Goal: Information Seeking & Learning: Learn about a topic

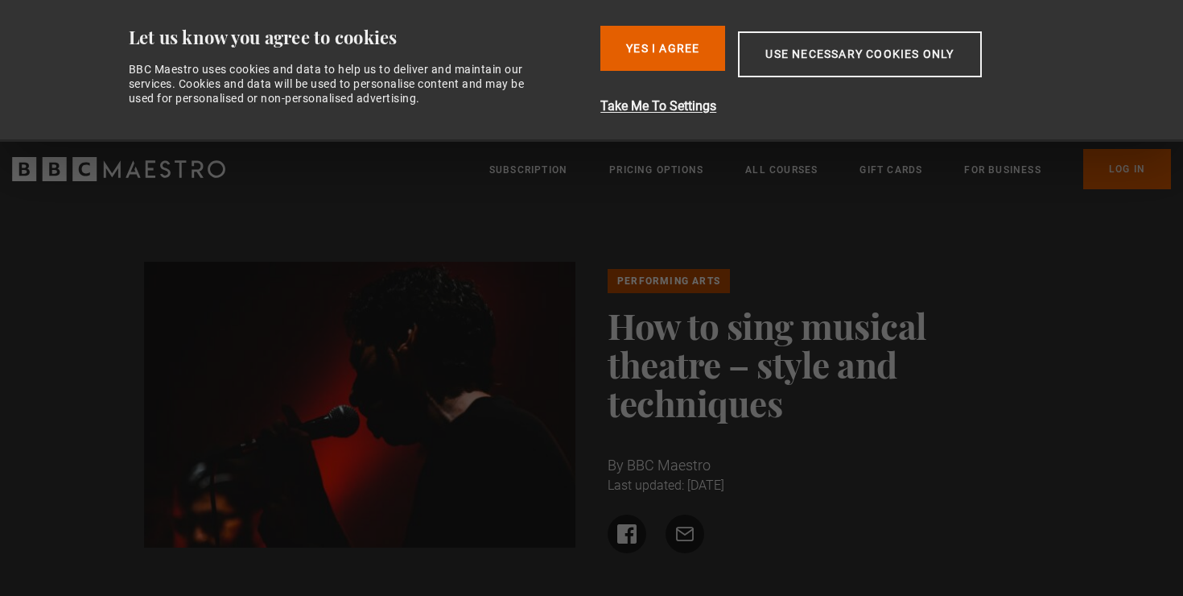
click at [633, 346] on h1 "How to sing musical theatre – style and techniques" at bounding box center [824, 364] width 432 height 116
click at [678, 48] on button "Yes I Agree" at bounding box center [662, 48] width 125 height 45
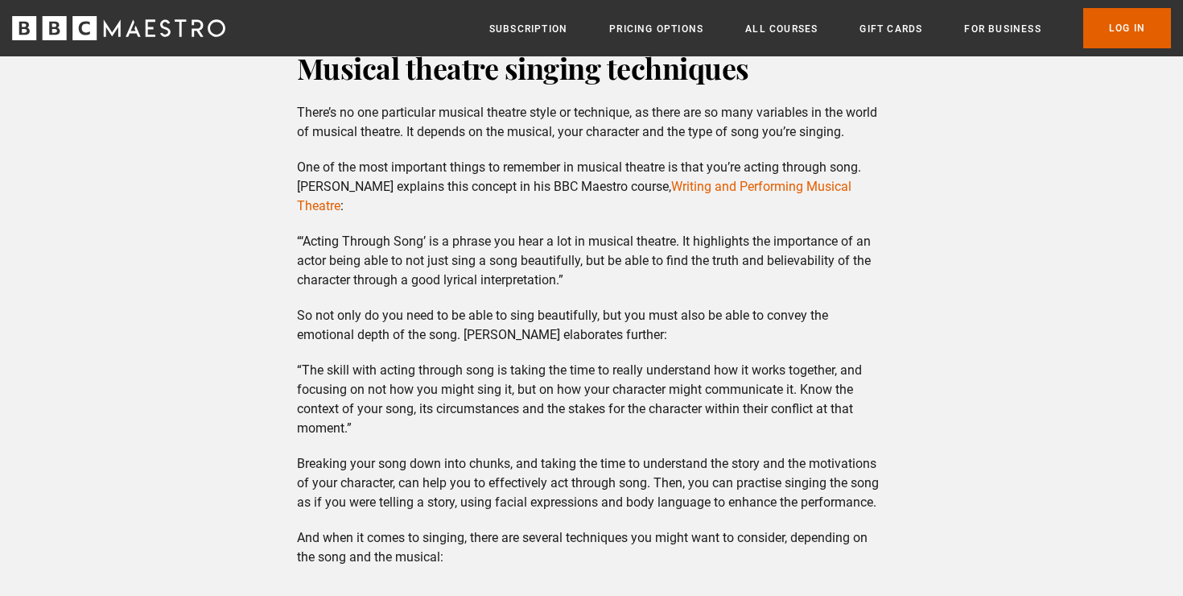
scroll to position [2745, 0]
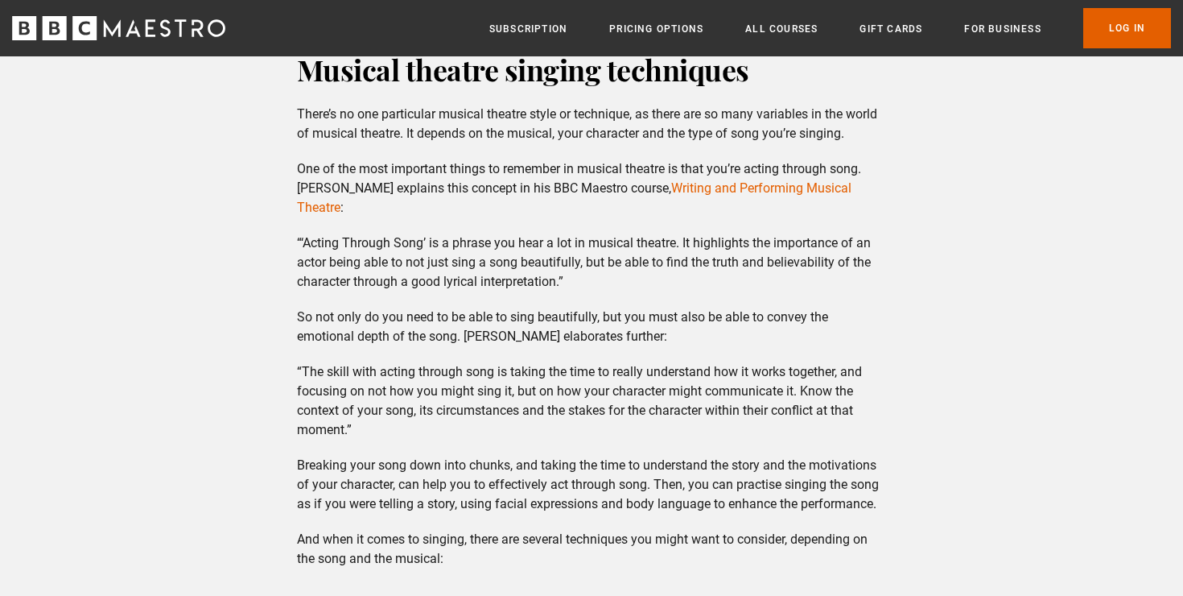
click at [625, 233] on p "“‘Acting Through Song’ is a phrase you hear a lot in musical theatre. It highli…" at bounding box center [592, 262] width 590 height 58
click at [579, 233] on p "“‘Acting Through Song’ is a phrase you hear a lot in musical theatre. It highli…" at bounding box center [592, 262] width 590 height 58
click at [604, 233] on p "“‘Acting Through Song’ is a phrase you hear a lot in musical theatre. It highli…" at bounding box center [592, 262] width 590 height 58
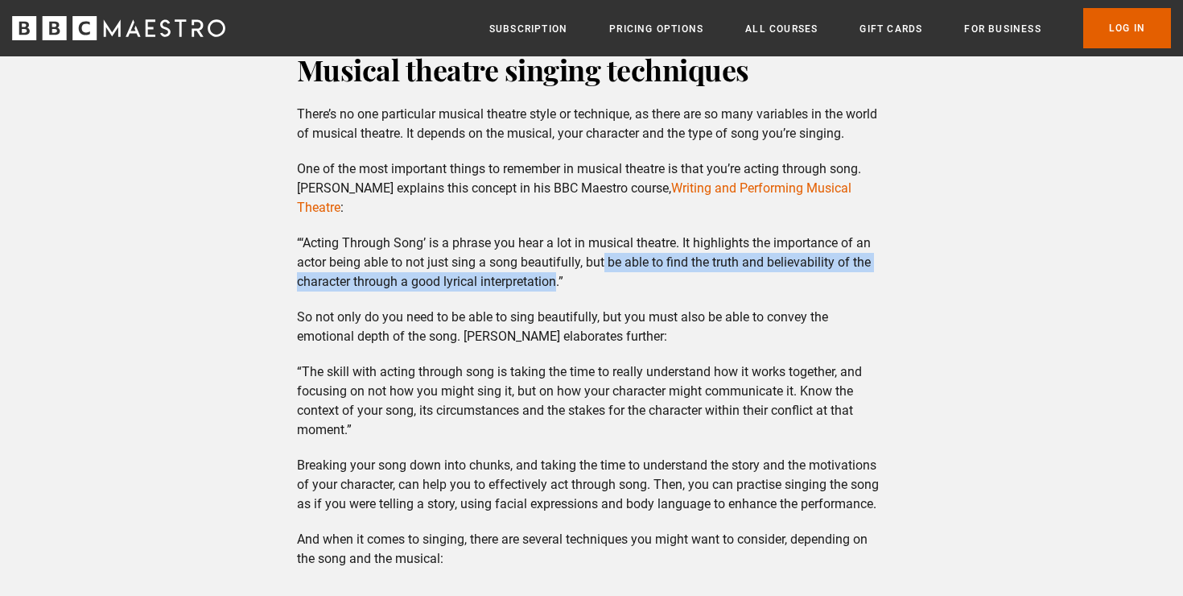
drag, startPoint x: 605, startPoint y: 222, endPoint x: 558, endPoint y: 246, distance: 53.3
click at [559, 246] on p "“‘Acting Through Song’ is a phrase you hear a lot in musical theatre. It highli…" at bounding box center [592, 262] width 590 height 58
copy p "be able to find the truth and believability of the character through a good lyr…"
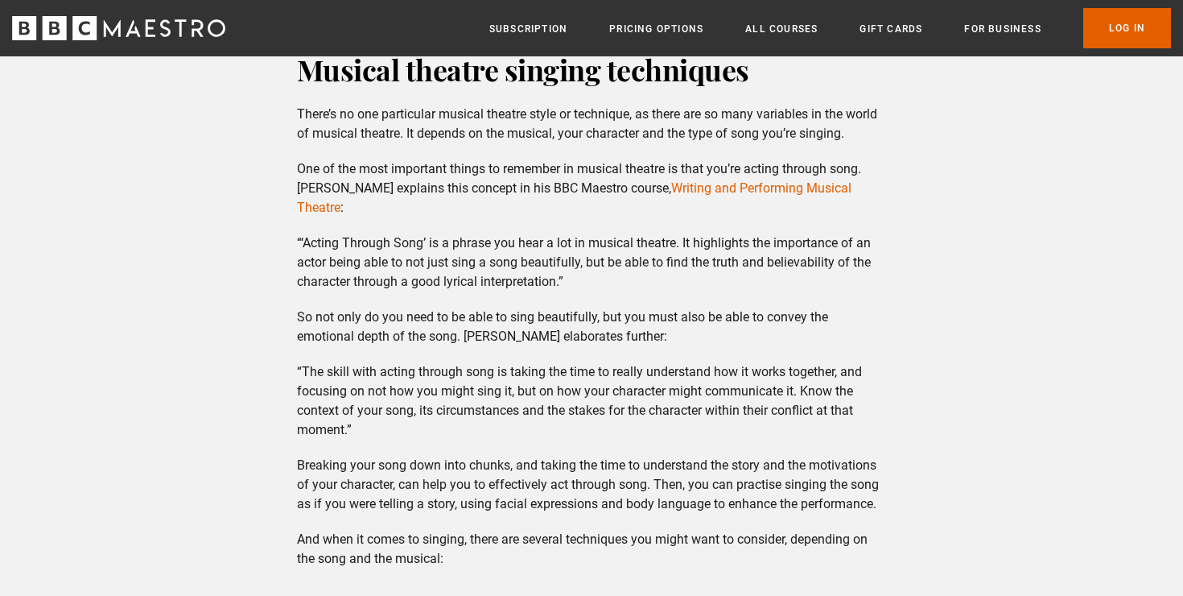
click at [617, 362] on p "“The skill with acting through song is taking the time to really understand how…" at bounding box center [592, 400] width 590 height 77
drag, startPoint x: 304, startPoint y: 296, endPoint x: 454, endPoint y: 293, distance: 149.7
click at [454, 307] on p "So not only do you need to be able to sing beautifully, but you must also be ab…" at bounding box center [592, 326] width 590 height 39
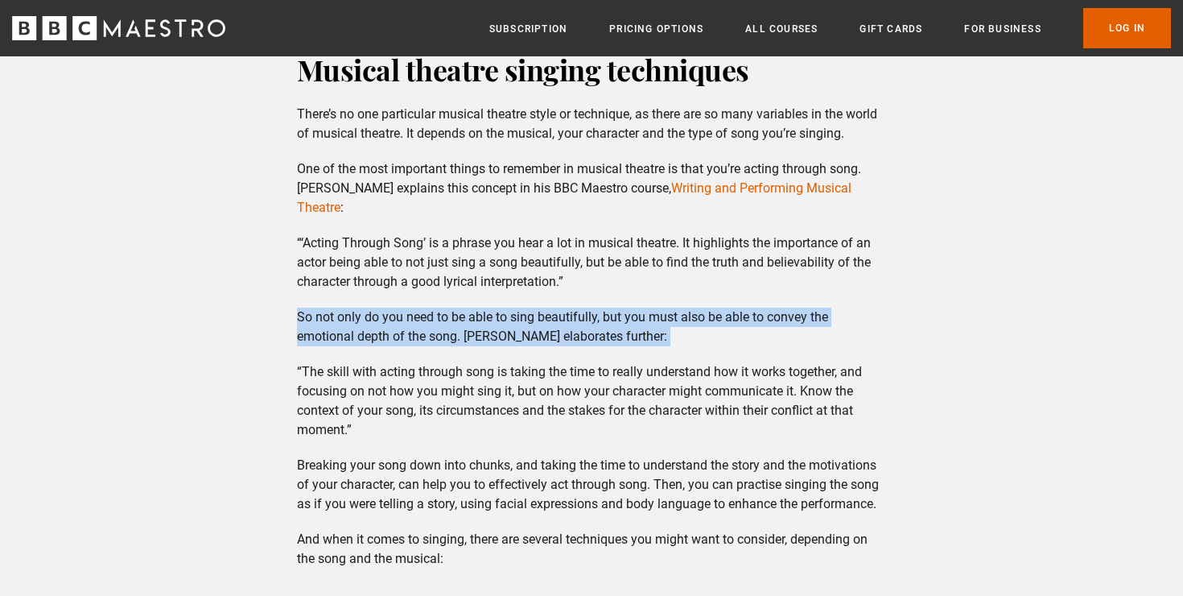
drag, startPoint x: 454, startPoint y: 293, endPoint x: 358, endPoint y: 287, distance: 96.0
click at [358, 307] on p "So not only do you need to be able to sing beautifully, but you must also be ab…" at bounding box center [592, 326] width 590 height 39
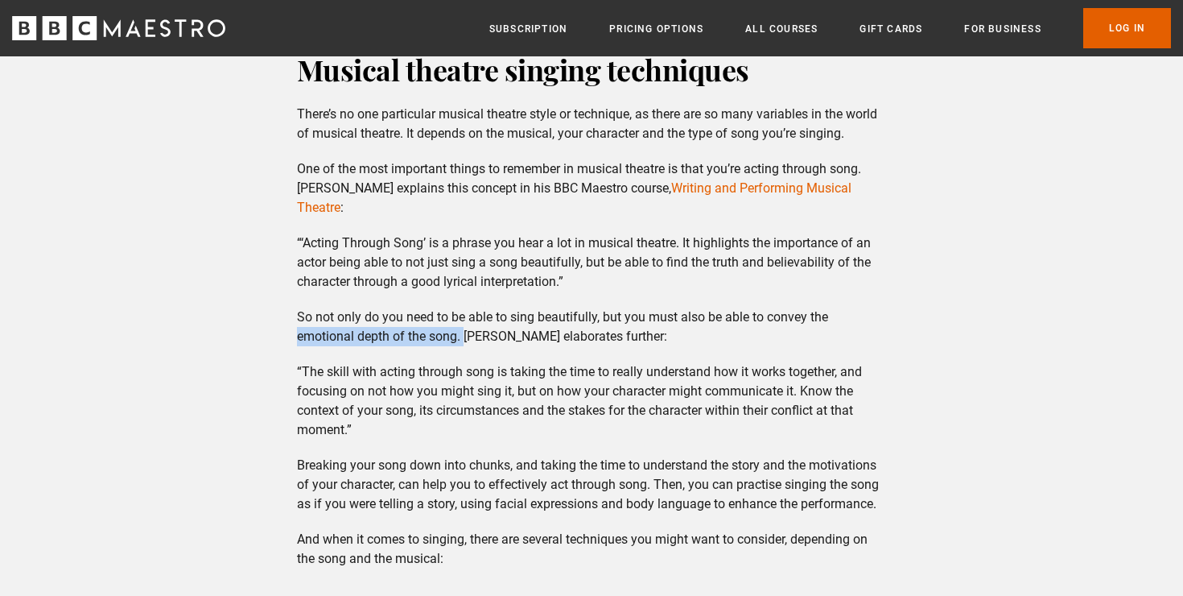
drag, startPoint x: 290, startPoint y: 293, endPoint x: 461, endPoint y: 301, distance: 171.6
click at [461, 301] on div "Musical theatre singing techniques There’s no one particular musical theatre st…" at bounding box center [592, 583] width 616 height 1066
copy p "emotional depth of the song."
